Goal: Task Accomplishment & Management: Manage account settings

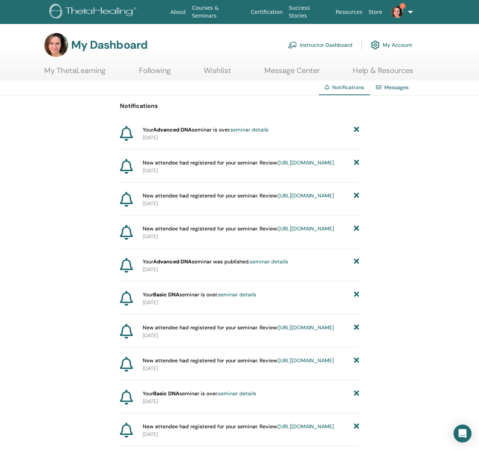
click at [321, 45] on link "Instructor Dashboard" at bounding box center [320, 45] width 64 height 16
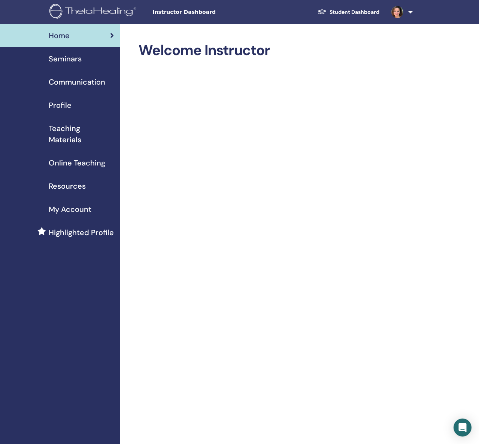
click at [67, 59] on span "Seminars" at bounding box center [65, 58] width 33 height 11
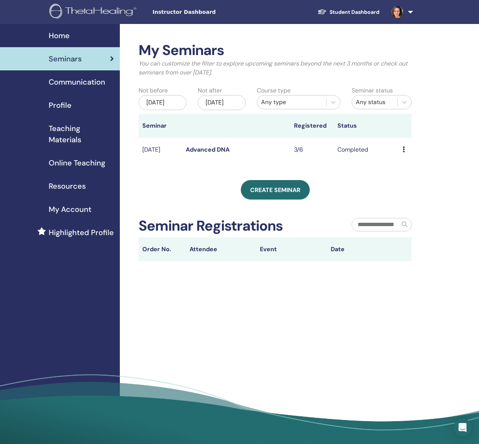
click at [202, 154] on link "Advanced DNA" at bounding box center [208, 150] width 44 height 8
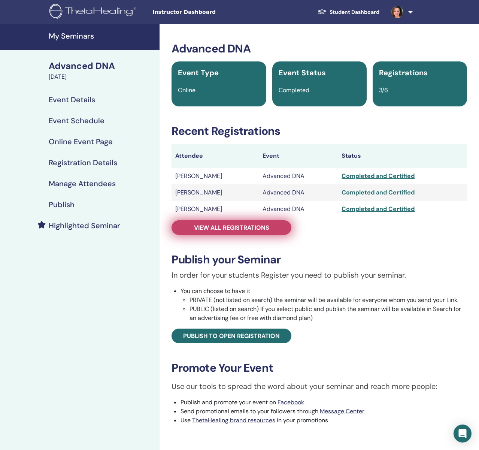
click at [264, 222] on link "View all registrations" at bounding box center [232, 227] width 120 height 15
